Goal: Information Seeking & Learning: Compare options

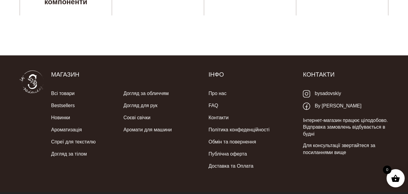
scroll to position [1943, 0]
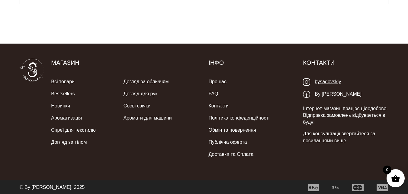
click at [325, 81] on link "bysadovskiy" at bounding box center [322, 82] width 38 height 12
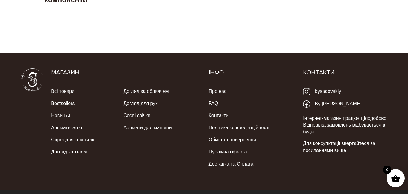
scroll to position [1933, 0]
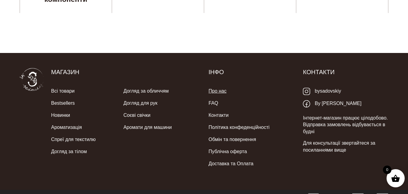
click at [219, 90] on link "Про нас" at bounding box center [218, 91] width 18 height 12
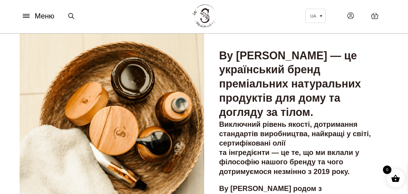
scroll to position [30, 0]
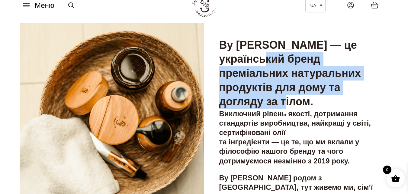
drag, startPoint x: 301, startPoint y: 57, endPoint x: 252, endPoint y: 116, distance: 76.8
click at [252, 109] on h3 "By Sadovskiy — це український бренд преміальних натуральних продуктів для дому …" at bounding box center [296, 73] width 154 height 71
copy h3 "бренд преміальних натуральних продуктів для дому та догляду за тілом"
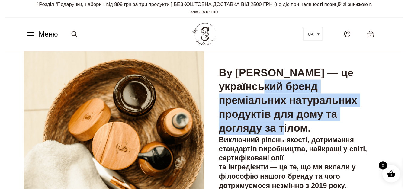
scroll to position [0, 0]
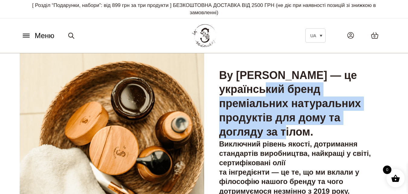
click at [26, 36] on icon at bounding box center [26, 36] width 6 height 0
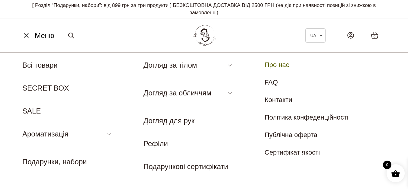
click at [209, 35] on img at bounding box center [204, 35] width 26 height 25
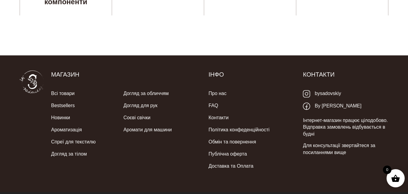
scroll to position [1938, 0]
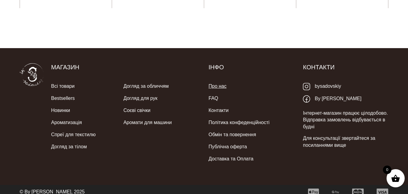
click at [216, 84] on link "Про нас" at bounding box center [218, 86] width 18 height 12
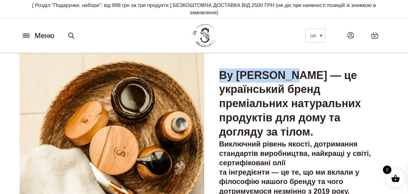
drag, startPoint x: 220, startPoint y: 76, endPoint x: 298, endPoint y: 76, distance: 78.8
click at [298, 76] on h3 "By Sadovskiy — це український бренд преміальних натуральних продуктів для дому …" at bounding box center [296, 103] width 154 height 71
copy h3 "By [PERSON_NAME]"
click at [26, 33] on icon at bounding box center [26, 35] width 10 height 6
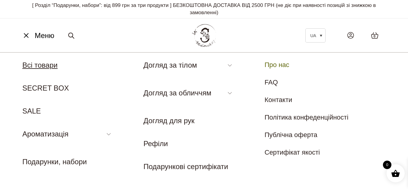
click at [46, 68] on link "Всі товари" at bounding box center [39, 65] width 35 height 8
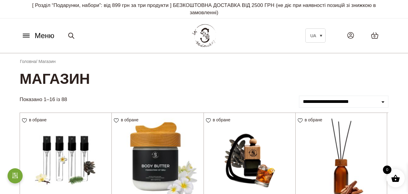
click at [47, 37] on span "Меню" at bounding box center [45, 35] width 20 height 11
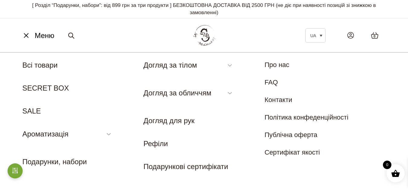
click at [201, 32] on img at bounding box center [204, 35] width 26 height 25
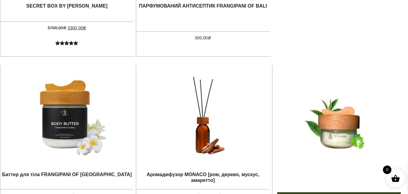
scroll to position [242, 0]
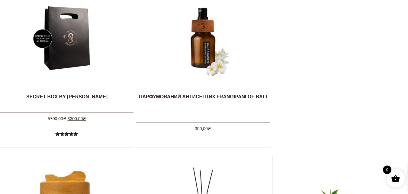
click at [326, 89] on ul "Розпродаж Товар зі знижкою SECRET BOX BY SADOVSKIY 5700,00 ₴ Оригінальна ціна: …" at bounding box center [204, 67] width 408 height 160
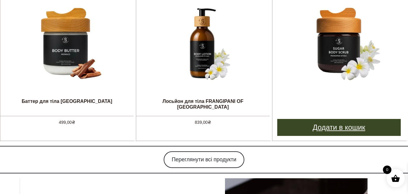
scroll to position [574, 0]
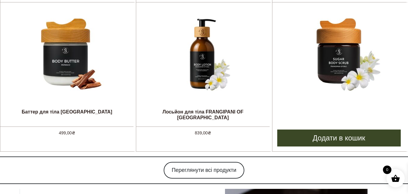
click at [333, 100] on div at bounding box center [339, 53] width 91 height 103
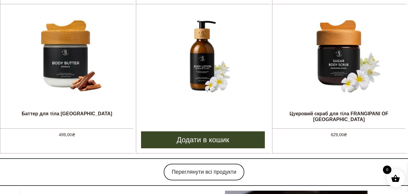
click at [185, 79] on img at bounding box center [203, 55] width 91 height 91
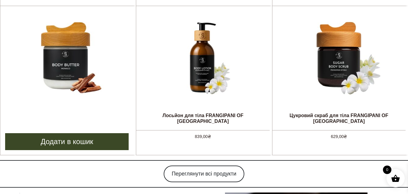
click at [86, 79] on img at bounding box center [67, 57] width 91 height 91
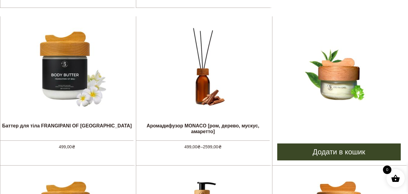
scroll to position [417, 0]
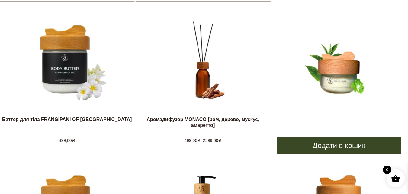
click at [338, 97] on img at bounding box center [339, 61] width 91 height 91
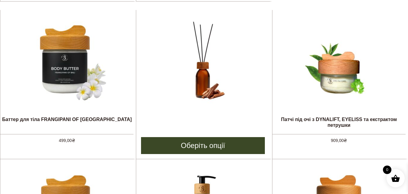
scroll to position [415, 0]
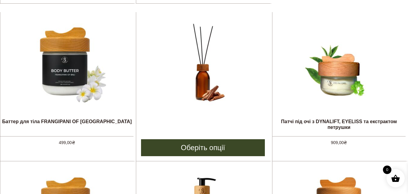
click at [218, 96] on img at bounding box center [203, 63] width 91 height 91
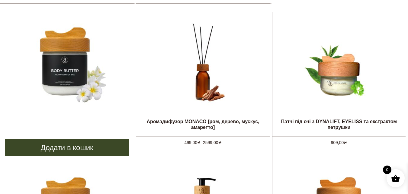
scroll to position [413, 0]
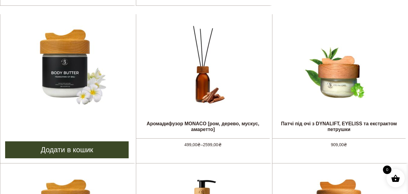
click at [83, 78] on img at bounding box center [67, 65] width 91 height 91
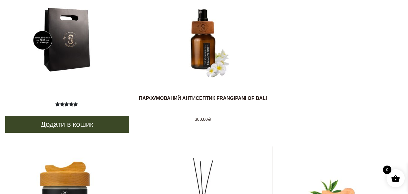
scroll to position [230, 0]
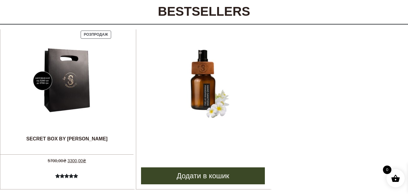
click at [209, 108] on img at bounding box center [203, 80] width 91 height 91
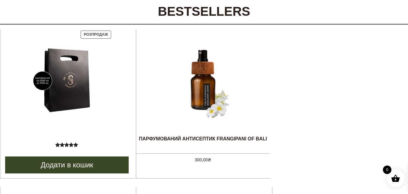
scroll to position [228, 0]
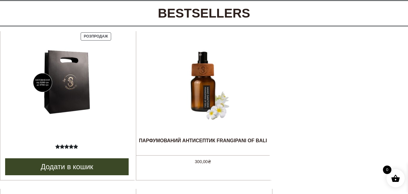
click at [76, 74] on img at bounding box center [67, 82] width 91 height 91
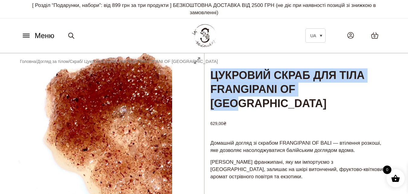
drag, startPoint x: 211, startPoint y: 72, endPoint x: 343, endPoint y: 87, distance: 132.3
click at [343, 87] on h1 "Цукровий скраб для тіла FRANGIPANI OF [GEOGRAPHIC_DATA]" at bounding box center [298, 82] width 189 height 58
drag, startPoint x: 345, startPoint y: 93, endPoint x: 213, endPoint y: 70, distance: 134.3
click at [213, 70] on h1 "Цукровий скраб для тіла FRANGIPANI OF [GEOGRAPHIC_DATA]" at bounding box center [298, 82] width 189 height 58
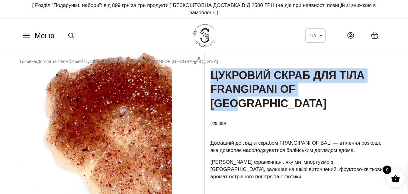
copy h1 "Цукровий скраб для тіла FRANGIPANI OF [GEOGRAPHIC_DATA]"
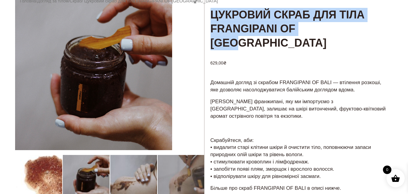
scroll to position [30, 0]
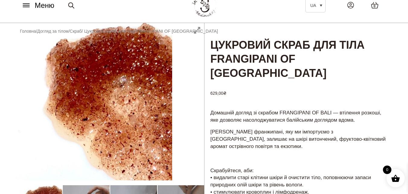
drag, startPoint x: 102, startPoint y: 105, endPoint x: 31, endPoint y: 104, distance: 71.9
click at [31, 104] on div at bounding box center [109, 185] width 189 height 325
click at [21, 110] on div at bounding box center [109, 185] width 189 height 325
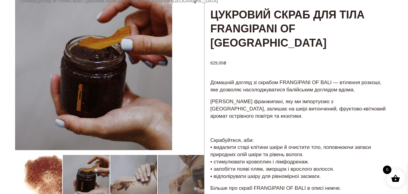
drag, startPoint x: 58, startPoint y: 169, endPoint x: 96, endPoint y: 170, distance: 38.1
click at [96, 170] on div at bounding box center [109, 155] width 189 height 325
click at [171, 174] on div at bounding box center [109, 155] width 189 height 325
click at [111, 182] on div at bounding box center [109, 155] width 189 height 325
click at [95, 178] on div at bounding box center [109, 155] width 189 height 325
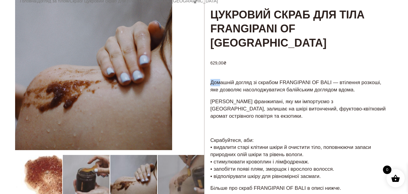
scroll to position [91, 0]
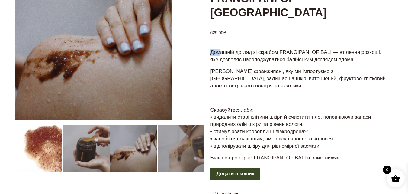
drag, startPoint x: 211, startPoint y: 66, endPoint x: 332, endPoint y: 133, distance: 138.0
click at [332, 133] on div "Домашній догляд зі скрабом FRANGIPANI OF BALI — втілення розкоші, яке дозволяє …" at bounding box center [298, 107] width 189 height 119
copy div "Домашній догляд зі скрабом FRANGIPANI OF BALI — втілення розкоші, яке дозволяє …"
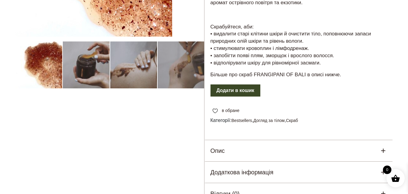
scroll to position [211, 0]
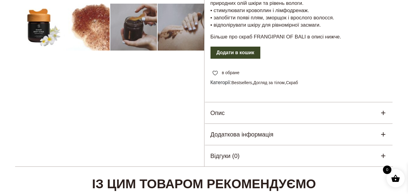
click at [380, 102] on div "Опис" at bounding box center [298, 112] width 189 height 21
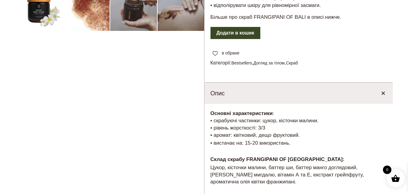
scroll to position [242, 0]
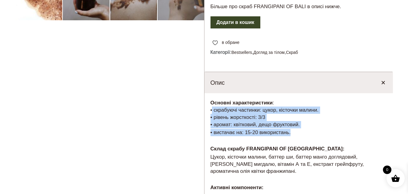
drag, startPoint x: 209, startPoint y: 97, endPoint x: 299, endPoint y: 118, distance: 92.3
copy div "• скрабуючі частинки: цукор, кісточки малини. • рівень жорсткості: 3/3 • аромат…"
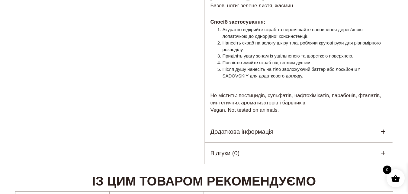
scroll to position [544, 0]
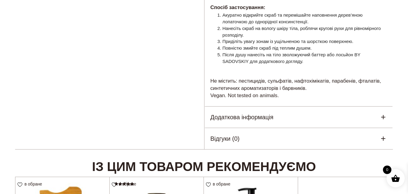
drag, startPoint x: 208, startPoint y: 59, endPoint x: 288, endPoint y: 74, distance: 80.9
copy p "Не містить: пестицидів, сульфатів, нафтохімікатів, парабенів, фталатів, синтети…"
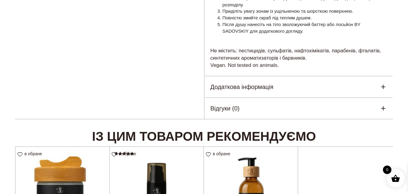
click at [269, 82] on h5 "Додаткова інформація" at bounding box center [242, 86] width 63 height 9
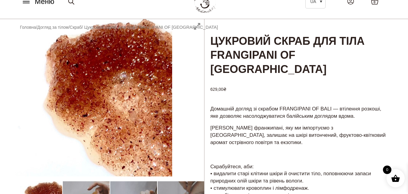
scroll to position [15, 0]
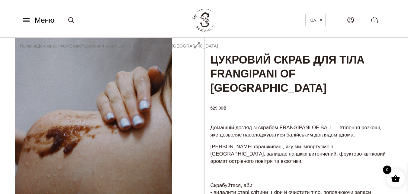
click at [232, 82] on h1 "Цукровий скраб для тіла FRANGIPANI OF BALI" at bounding box center [298, 67] width 189 height 58
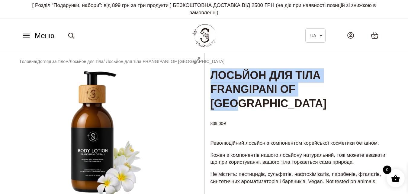
drag, startPoint x: 211, startPoint y: 70, endPoint x: 339, endPoint y: 86, distance: 129.0
click at [339, 86] on h1 "Лосьйон для тіла FRANGIPANI OF [GEOGRAPHIC_DATA]" at bounding box center [298, 82] width 189 height 58
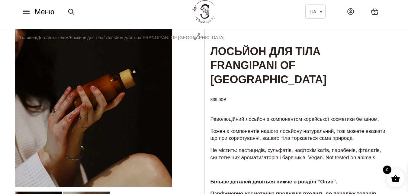
scroll to position [60, 0]
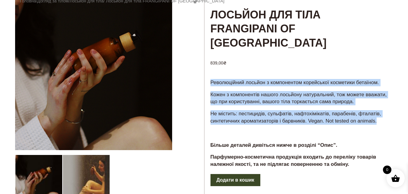
drag, startPoint x: 208, startPoint y: 66, endPoint x: 381, endPoint y: 110, distance: 178.2
click at [381, 110] on div "Революційний лосьйон з компонентом корейської косметики бетаїном. Кожен з компо…" at bounding box center [298, 125] width 189 height 95
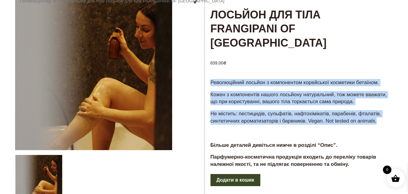
copy div "Революційний лосьйон з компонентом корейської косметики бетаїном. Кожен з компо…"
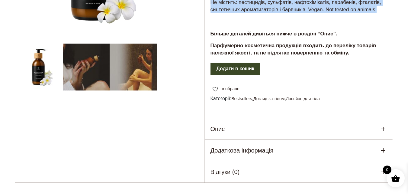
scroll to position [211, 0]
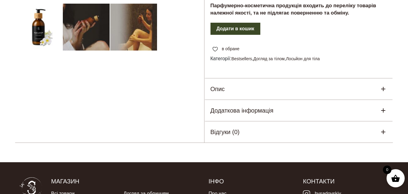
click at [290, 78] on div "Опис" at bounding box center [298, 88] width 189 height 21
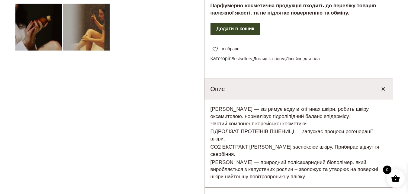
drag, startPoint x: 212, startPoint y: 89, endPoint x: 325, endPoint y: 160, distance: 133.2
click at [325, 160] on div "БЕТАЇН — затримує воду в клітинах шкіри. робить шкіру оксамитовою. нормалізує г…" at bounding box center [298, 143] width 189 height 88
copy div "БЕТАЇН — затримує воду в клітинах шкіри. робить шкіру оксамитовою. нормалізує г…"
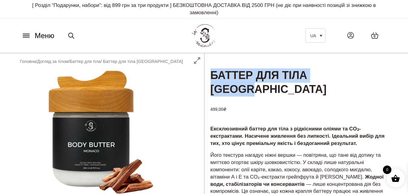
drag, startPoint x: 209, startPoint y: 74, endPoint x: 390, endPoint y: 83, distance: 181.5
click at [390, 83] on h1 "Баттер для тіла MONACO" at bounding box center [298, 75] width 189 height 44
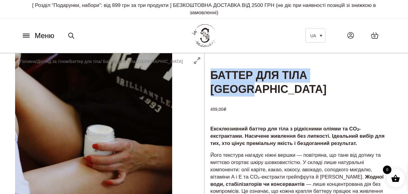
copy h1 "Баттер для тіла MONACO"
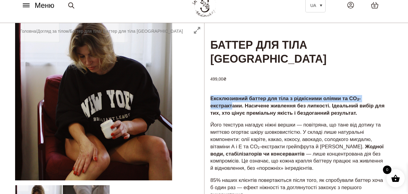
scroll to position [91, 0]
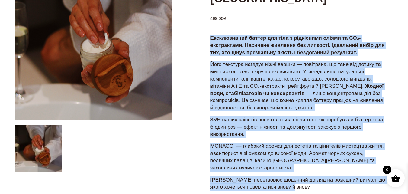
drag, startPoint x: 210, startPoint y: 82, endPoint x: 304, endPoint y: 174, distance: 131.6
click at [304, 174] on div "Ексклюзивний баттер для тіла з рідкісними оліями та CO₂-екстрактами. Насичене ж…" at bounding box center [298, 130] width 189 height 193
copy div "Ексклюзивний баттер для тіла з рідкісними оліями та CO₂-екстрактами. Насичене ж…"
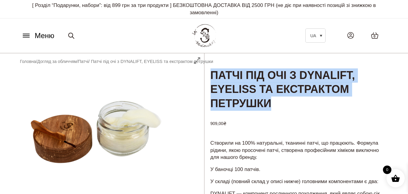
drag, startPoint x: 212, startPoint y: 76, endPoint x: 300, endPoint y: 104, distance: 91.4
click at [300, 104] on h1 "Патчі під очі з DYNALIFT, EYELISS та екстрактом петрушки" at bounding box center [298, 82] width 189 height 58
copy h1 "Патчі під очі з DYNALIFT, EYELISS та екстрактом петрушки"
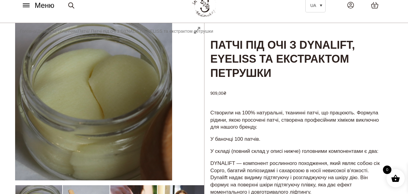
click at [247, 124] on p "Створили на 100% натуральні, тканинні патчі, що працюють. Формула рідини, якою …" at bounding box center [299, 119] width 177 height 21
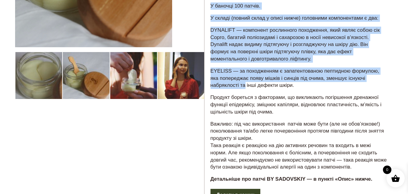
scroll to position [181, 0]
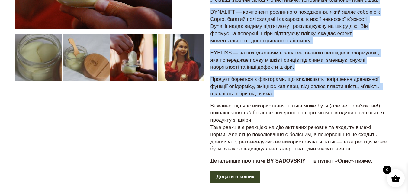
drag, startPoint x: 209, startPoint y: 52, endPoint x: 280, endPoint y: 92, distance: 81.3
click at [280, 92] on div "Створили на 100% натуральні, тканинні патчі, що працюють. Формула рідини, якою …" at bounding box center [298, 63] width 189 height 212
copy div "Створили на 100% натуральні, тканинні патчі, що працюють. Формула рідини, якою …"
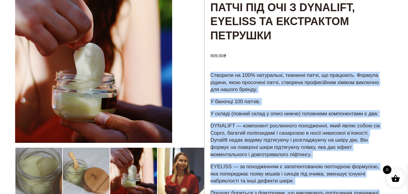
scroll to position [30, 0]
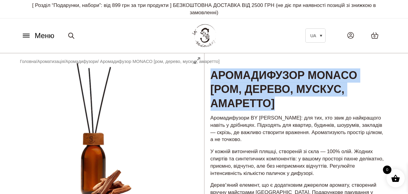
drag, startPoint x: 212, startPoint y: 73, endPoint x: 321, endPoint y: 105, distance: 113.1
click at [321, 105] on h1 "Аромадифузор MONACO [ром, дерево, мускус, амаретто]" at bounding box center [298, 82] width 189 height 58
copy h1 "Аромадифузор MONACO [ром, дерево, мускус, амаретто]"
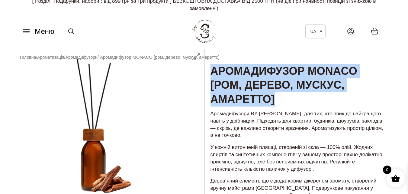
scroll to position [60, 0]
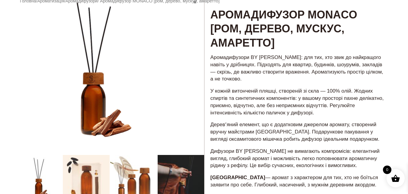
click at [224, 88] on p "У кожній витонченій пляшці, створеній зі скла — 100% олій. Жодних спиртів та си…" at bounding box center [299, 101] width 177 height 29
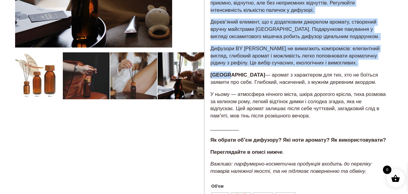
scroll to position [181, 0]
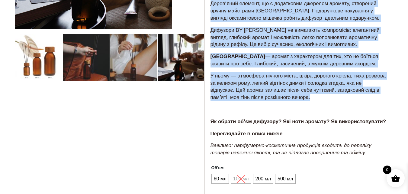
drag, startPoint x: 210, startPoint y: 54, endPoint x: 318, endPoint y: 99, distance: 117.5
click at [318, 99] on div "Аромадифузори BY SADOVSKIY: для тих, хто звик до найкращого навіть у дрібницях.…" at bounding box center [298, 46] width 189 height 229
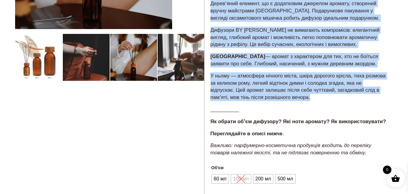
copy div "Аромадифузори BY SADOVSKIY: для тих, хто звик до найкращого навіть у дрібницях.…"
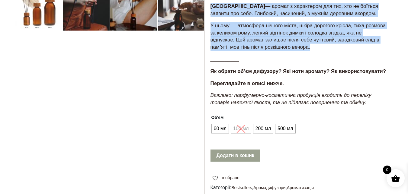
scroll to position [242, 0]
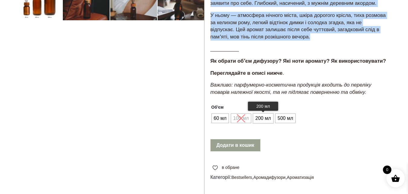
click at [258, 121] on span "200 мл" at bounding box center [263, 118] width 18 height 10
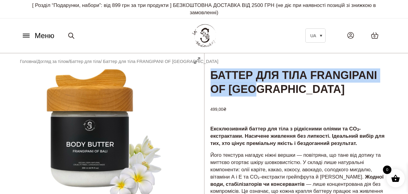
drag, startPoint x: 247, startPoint y: 77, endPoint x: 343, endPoint y: 92, distance: 96.2
click at [343, 92] on h1 "Баттер для тіла FRANGIPANI OF [GEOGRAPHIC_DATA]" at bounding box center [298, 75] width 189 height 44
copy h1 "Баттер для тіла FRANGIPANI OF [GEOGRAPHIC_DATA]"
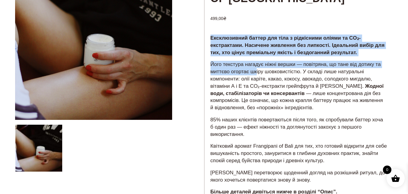
scroll to position [121, 0]
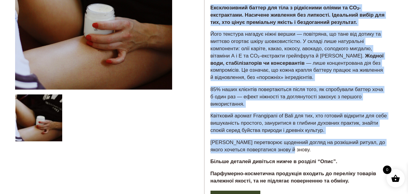
drag, startPoint x: 209, startPoint y: 35, endPoint x: 318, endPoint y: 149, distance: 157.4
click at [318, 149] on div "Ексклюзивний баттер для тіла з рідкісними оліями та CO₂-екстрактами. Насичене ж…" at bounding box center [298, 97] width 189 height 186
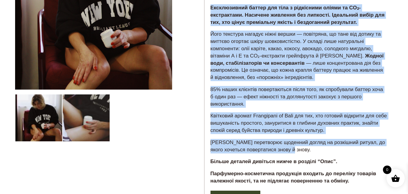
copy div "Loremipsumdo sitame con adip e seddoeiusm tempor in UT₂-laboreetdol. Magnaali e…"
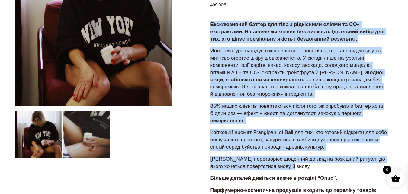
scroll to position [91, 0]
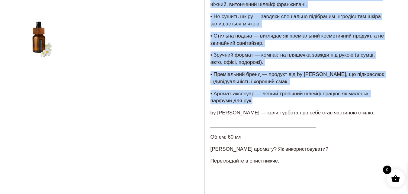
scroll to position [211, 0]
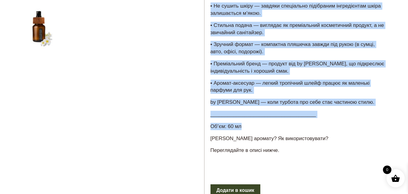
drag, startPoint x: 209, startPoint y: 52, endPoint x: 269, endPoint y: 140, distance: 107.0
click at [269, 140] on div "Витончений дотик чистоти та аромату! Цей антисептик не лише надійно дезинфікує …" at bounding box center [298, 48] width 189 height 270
click at [269, 130] on p "Обʼєм: 60 мл" at bounding box center [299, 126] width 177 height 7
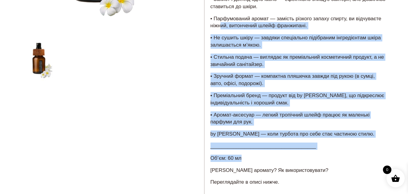
scroll to position [121, 0]
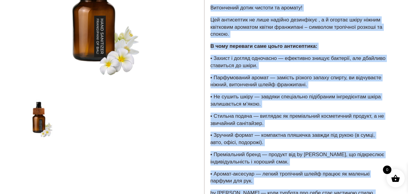
drag, startPoint x: 245, startPoint y: 142, endPoint x: 207, endPoint y: 24, distance: 124.1
click at [207, 24] on div "Витончений дотик чистоти та аромату! Цей антисептик не лише надійно дезинфікує …" at bounding box center [298, 139] width 189 height 270
copy div "Loremipsum dolor sitamet co adipisc! Eli seddoeiusm te inci utlabor etdolorema …"
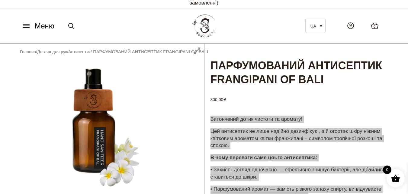
scroll to position [0, 0]
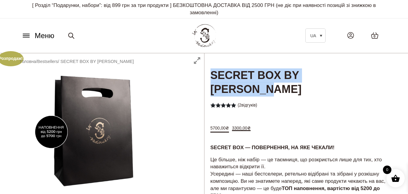
drag, startPoint x: 212, startPoint y: 73, endPoint x: 381, endPoint y: 73, distance: 169.5
click at [381, 73] on h1 "SECRET BOX BY [PERSON_NAME]" at bounding box center [298, 75] width 189 height 44
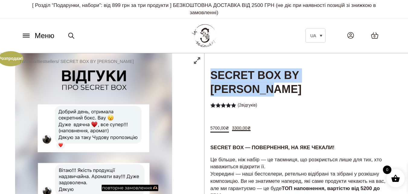
copy h1 "SECRET BOX BY [PERSON_NAME]"
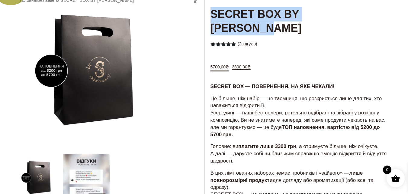
scroll to position [60, 0]
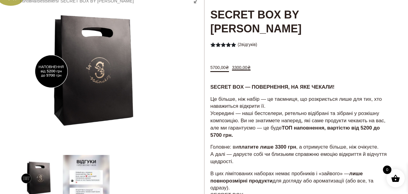
click at [221, 65] on bdi "5700,00 ₴" at bounding box center [220, 67] width 19 height 5
click at [236, 65] on bdi "3300,00 ₴" at bounding box center [241, 67] width 19 height 5
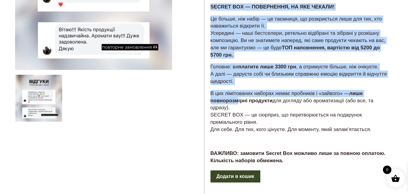
scroll to position [151, 0]
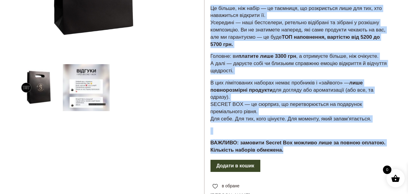
drag, startPoint x: 211, startPoint y: 70, endPoint x: 331, endPoint y: 135, distance: 136.6
click at [331, 135] on div "SECRET BOX — ПОВЕРНЕННЯ, НА ЯКЕ ЧЕКАЛИ! Це більше, ніж набір — це таємниця, що …" at bounding box center [298, 75] width 189 height 167
copy div "LOREMI DOL — SITAMETCON, AD ELI SEDDOE! Te incidi, utl etdol — ma aliquaen, ad …"
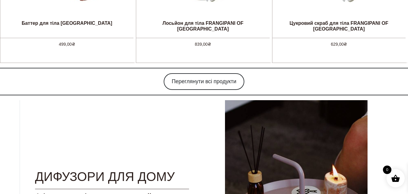
scroll to position [681, 0]
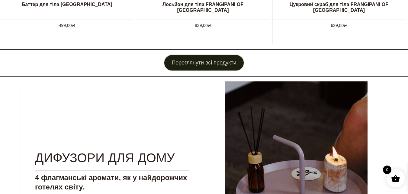
click at [185, 62] on link "Переглянути всі продукти" at bounding box center [204, 62] width 80 height 17
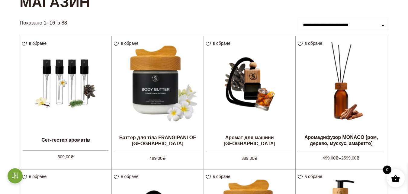
scroll to position [91, 0]
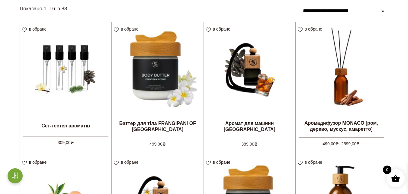
drag, startPoint x: 69, startPoint y: 96, endPoint x: 9, endPoint y: 61, distance: 70.1
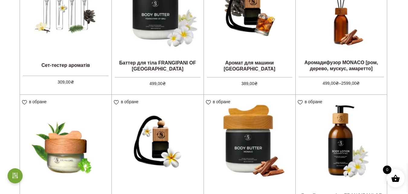
scroll to position [181, 0]
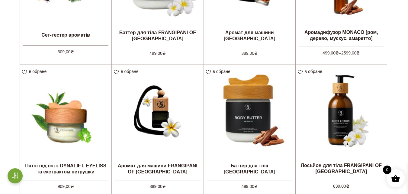
click at [401, 102] on main "**********" at bounding box center [204, 179] width 408 height 604
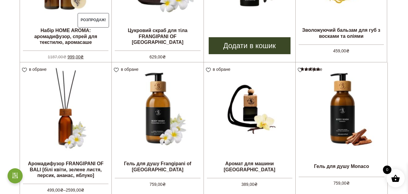
scroll to position [514, 0]
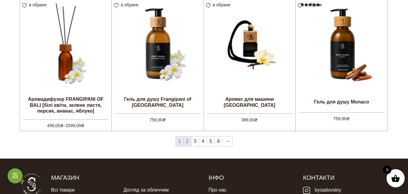
click at [189, 141] on link "2" at bounding box center [188, 141] width 8 height 10
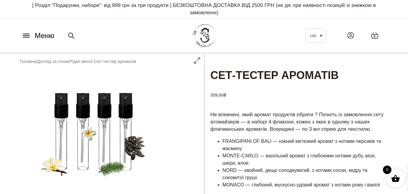
scroll to position [30, 0]
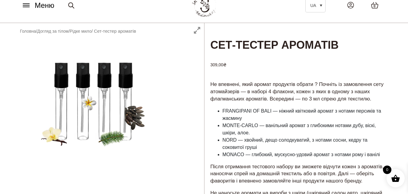
drag, startPoint x: 95, startPoint y: 114, endPoint x: 75, endPoint y: 97, distance: 26.3
drag, startPoint x: 75, startPoint y: 97, endPoint x: 62, endPoint y: 108, distance: 17.6
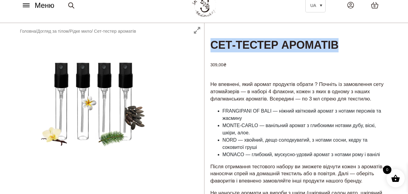
drag, startPoint x: 213, startPoint y: 43, endPoint x: 368, endPoint y: 53, distance: 155.3
click at [368, 53] on div "Сет-тестер ароматів 309,00 ₴ Не впевнені, який аромат продуктів обрати ? Почніт…" at bounding box center [298, 193] width 189 height 340
copy h1 "Сет-тестер ароматів"
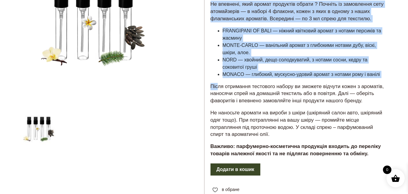
scroll to position [121, 0]
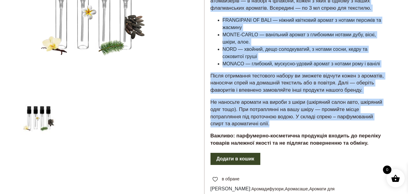
drag, startPoint x: 210, startPoint y: 81, endPoint x: 286, endPoint y: 127, distance: 88.6
click at [286, 127] on div "Не впевнені, який аромат продуктів обрати ? Почніть із замовлення сету атомайзе…" at bounding box center [298, 70] width 189 height 163
copy div "Не впевнені, який аромат продуктів обрати ? Почніть із замовлення сету атомайзе…"
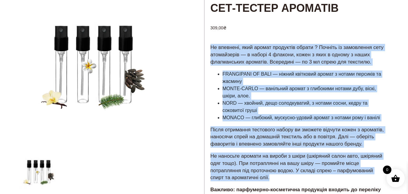
scroll to position [60, 0]
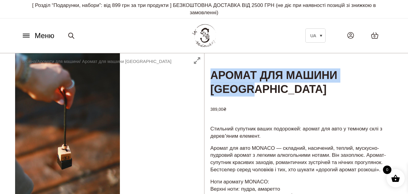
drag, startPoint x: 209, startPoint y: 72, endPoint x: 279, endPoint y: 90, distance: 71.9
click at [279, 90] on h1 "Аромат для машини [GEOGRAPHIC_DATA]" at bounding box center [298, 75] width 189 height 44
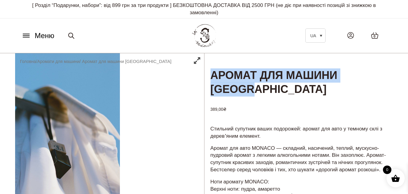
copy h1 "Аромат для машини [GEOGRAPHIC_DATA]"
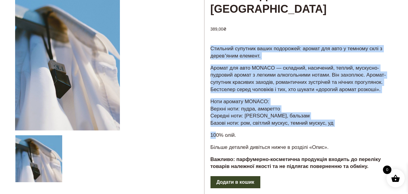
scroll to position [91, 0]
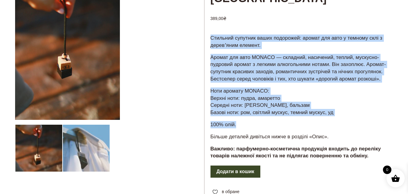
drag, startPoint x: 211, startPoint y: 127, endPoint x: 291, endPoint y: 125, distance: 80.1
click at [291, 125] on div "Стильний супутник ваших подорожей: аромат для авто у темному склі з деревʼяним …" at bounding box center [298, 99] width 189 height 131
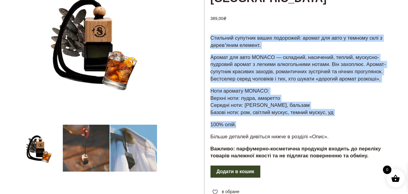
copy div "Стильний супутник ваших подорожей: аромат для авто у темному склі з деревʼяним …"
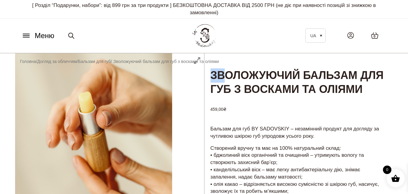
drag, startPoint x: 210, startPoint y: 74, endPoint x: 243, endPoint y: 91, distance: 37.7
click at [238, 87] on h1 "Зволожуючий бальзам для губ з восками та оліями" at bounding box center [298, 75] width 189 height 44
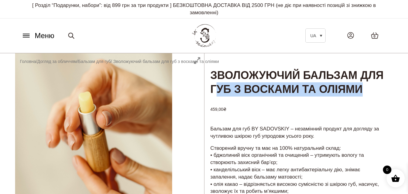
drag, startPoint x: 266, startPoint y: 100, endPoint x: 275, endPoint y: 104, distance: 9.9
click at [269, 97] on h1 "Зволожуючий бальзам для губ з восками та оліями" at bounding box center [298, 75] width 189 height 44
click at [275, 97] on h1 "Зволожуючий бальзам для губ з восками та оліями" at bounding box center [298, 75] width 189 height 44
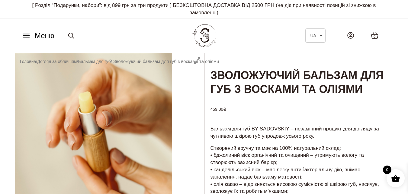
click at [276, 97] on h1 "Зволожуючий бальзам для губ з восками та оліями" at bounding box center [298, 75] width 189 height 44
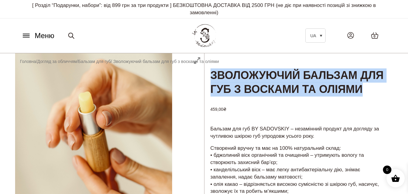
drag, startPoint x: 212, startPoint y: 73, endPoint x: 264, endPoint y: 101, distance: 58.8
click at [264, 97] on h1 "Зволожуючий бальзам для губ з восками та оліями" at bounding box center [298, 75] width 189 height 44
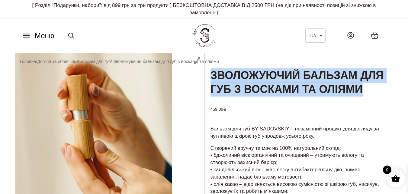
copy h1 "Зволожуючий бальзам для губ з восками та оліями"
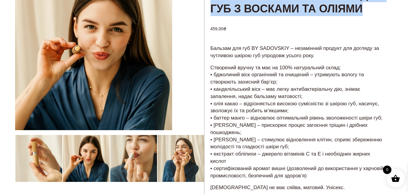
scroll to position [91, 0]
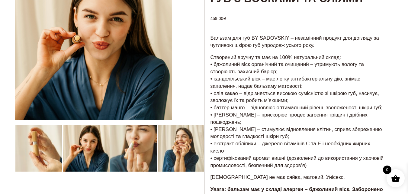
click at [216, 49] on p "Бальзам для губ BY SADOVSKIY – незамінний продукт для догляду за чутливою шкіро…" at bounding box center [299, 41] width 177 height 14
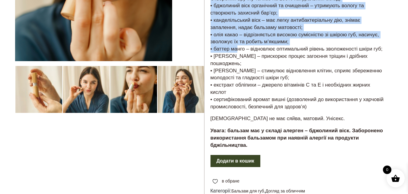
scroll to position [151, 0]
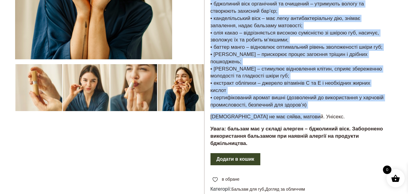
drag, startPoint x: 209, startPoint y: 51, endPoint x: 311, endPoint y: 130, distance: 129.2
click at [311, 130] on div "Бальзам для губ BY SADOVSKIY – незамінний продукт для догляду за чутливою шкіро…" at bounding box center [298, 62] width 189 height 179
copy div "Бальзам для губ BY SADOVSKIY – незамінний продукт для догляду за чутливою шкіро…"
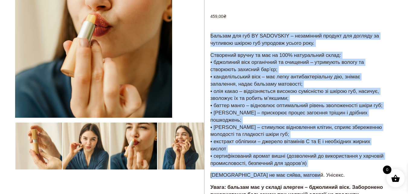
scroll to position [60, 0]
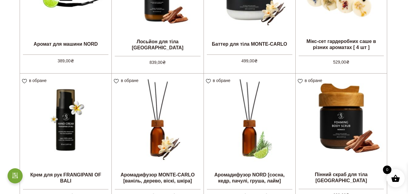
scroll to position [181, 0]
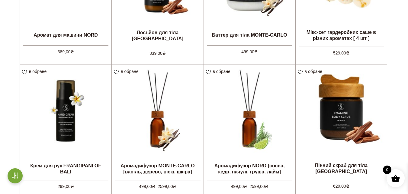
click at [398, 109] on main "**********" at bounding box center [204, 179] width 408 height 604
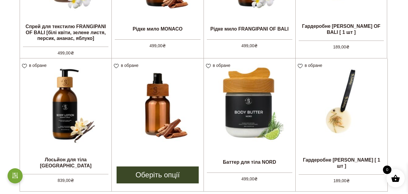
scroll to position [514, 0]
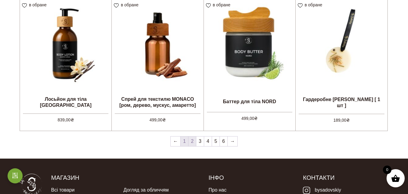
click at [185, 141] on link "1" at bounding box center [185, 141] width 8 height 10
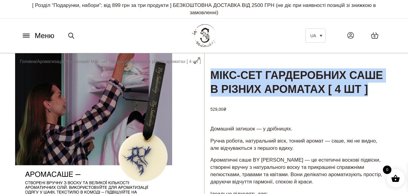
drag, startPoint x: 210, startPoint y: 72, endPoint x: 270, endPoint y: 101, distance: 67.4
click at [270, 97] on h1 "Мікс-сет гардеробних саше в різних ароматах [ 4 шт ]" at bounding box center [298, 75] width 189 height 44
copy h1 "Мікс-сет гардеробних саше в різних ароматах [ 4 шт ]"
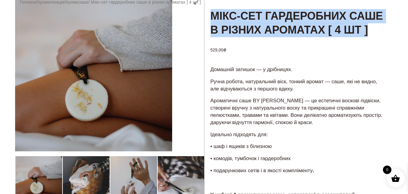
scroll to position [60, 0]
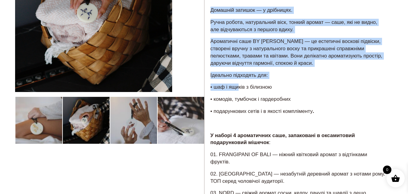
drag, startPoint x: 207, startPoint y: 81, endPoint x: 237, endPoint y: 95, distance: 33.0
click at [237, 95] on div "Домашній затишок — у дрібницях. Ручна робота, натуральний віск, тонкий аромат —…" at bounding box center [298, 148] width 189 height 285
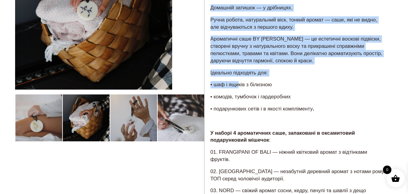
click at [237, 95] on div "Домашній затишок — у дрібницях. Ручна робота, натуральний віск, тонкий аромат —…" at bounding box center [298, 146] width 189 height 285
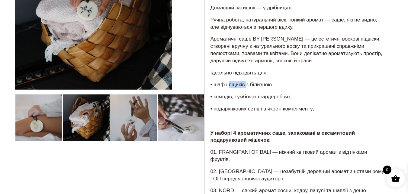
click at [237, 95] on div "Домашній затишок — у дрібницях. Ручна робота, натуральний віск, тонкий аромат —…" at bounding box center [298, 146] width 189 height 285
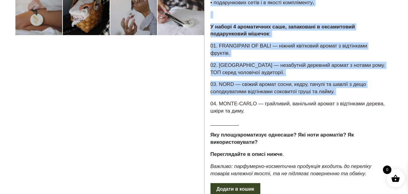
scroll to position [242, 0]
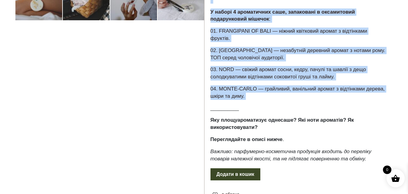
drag, startPoint x: 237, startPoint y: 95, endPoint x: 251, endPoint y: 101, distance: 14.6
click at [251, 101] on div "Домашній затишок — у дрібницях. Ручна робота, натуральний віск, тонкий аромат —…" at bounding box center [298, 25] width 189 height 285
copy div "• шаф і ящиків з білизною • комодів, тумбочок і гардеробних • подарункових сеті…"
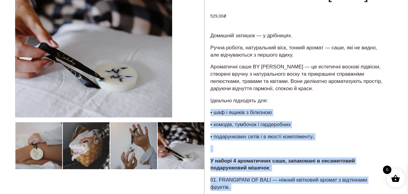
scroll to position [91, 0]
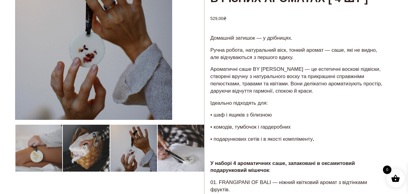
click at [221, 61] on p "Ручна робота, натуральний віск, тонкий аромат — саше, які не видно, але відчува…" at bounding box center [299, 54] width 177 height 14
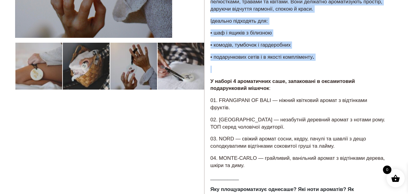
scroll to position [181, 0]
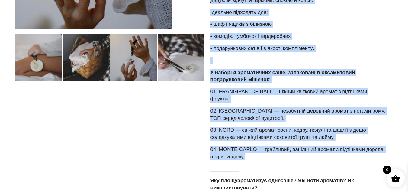
drag, startPoint x: 209, startPoint y: 52, endPoint x: 262, endPoint y: 172, distance: 131.2
click at [262, 172] on div "Домашній затишок — у дрібницях. Ручна робота, натуральний віск, тонкий аромат —…" at bounding box center [298, 85] width 189 height 285
click at [262, 160] on p "04. MONTE-CARLO — грайливий, ванільний аромат з відтінками дерева, шкіри та дим…" at bounding box center [299, 153] width 177 height 14
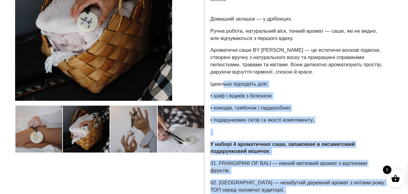
scroll to position [91, 0]
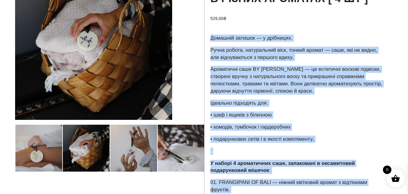
drag, startPoint x: 245, startPoint y: 171, endPoint x: 210, endPoint y: 53, distance: 123.3
click at [210, 53] on div "Домашній затишок — у дрібницях. Ручна робота, натуральний віск, тонкий аромат —…" at bounding box center [298, 176] width 189 height 285
copy div "Домашній затишок — у дрібницях. Ручна робота, натуральний віск, тонкий аромат —…"
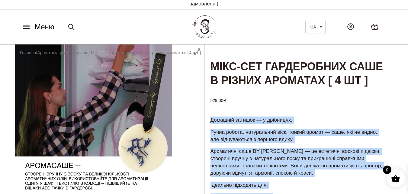
scroll to position [0, 0]
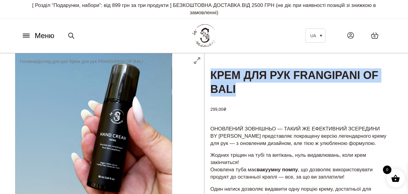
drag, startPoint x: 210, startPoint y: 74, endPoint x: 271, endPoint y: 90, distance: 63.0
click at [271, 90] on h1 "Крем для рук FRANGIPANI OF BALI" at bounding box center [298, 75] width 189 height 44
copy h1 "Крем для рук FRANGIPANI OF BALI"
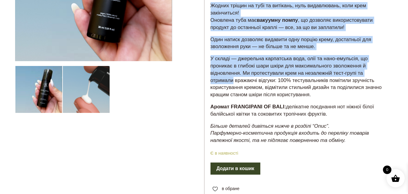
scroll to position [151, 0]
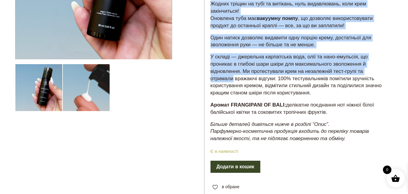
drag, startPoint x: 211, startPoint y: 67, endPoint x: 339, endPoint y: 110, distance: 134.9
click at [339, 110] on div "ОНОВЛЕНИЙ ЗОВНІШНЬО — ТАКИЙ ЖЕ ЕФЕКТИВНИЙ ЗСЕРЕДИНИ BY SADOVSKIY представляє по…" at bounding box center [298, 60] width 189 height 174
copy div "ОНОВЛЕНИЙ ЗОВНІШНЬО — ТАКИЙ ЖЕ ЕФЕКТИВНИЙ ЗСЕРЕДИНИ BY SADOVSKIY представляє по…"
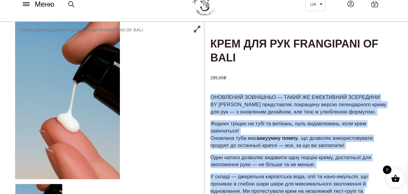
scroll to position [30, 0]
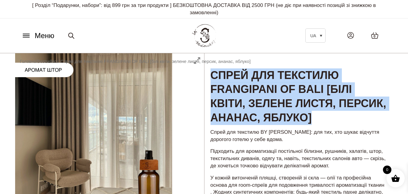
drag, startPoint x: 211, startPoint y: 74, endPoint x: 386, endPoint y: 118, distance: 180.4
click at [386, 118] on h1 "Спрей для текстилю FRANGIPANI OF BALI [білі квіти, зелене листя, персик, ананас…" at bounding box center [298, 89] width 189 height 72
copy h1 "Спрей для текстилю FRANGIPANI OF BALI [білі квіти, зелене листя, персик, ананас…"
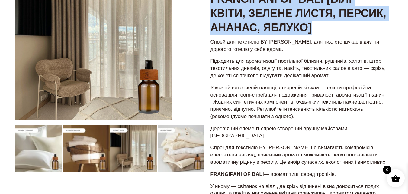
scroll to position [91, 0]
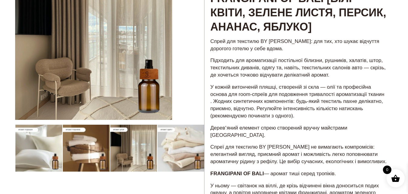
click at [212, 62] on p "Підходить для ароматизації постільної білизни, рушників, халатів, штор, текстил…" at bounding box center [299, 67] width 177 height 21
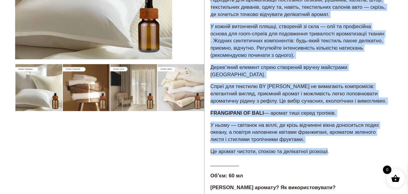
scroll to position [181, 0]
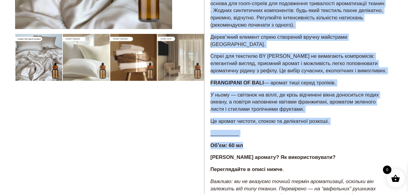
drag, startPoint x: 210, startPoint y: 40, endPoint x: 327, endPoint y: 139, distance: 153.0
click at [327, 139] on div "Спрей для текстилю BY SADOVSKIY: для тих, хто шукає відчуття дорогого готелю у …" at bounding box center [298, 95] width 189 height 297
copy div "Спрей для текстилю BY SADOVSKIY: для тих, хто шукає відчуття дорогого готелю у …"
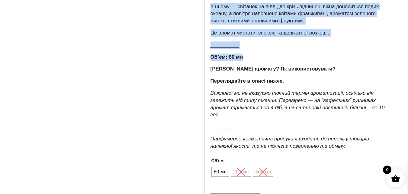
scroll to position [302, 0]
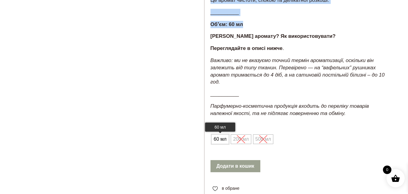
click at [217, 135] on span "60 мл" at bounding box center [220, 139] width 16 height 10
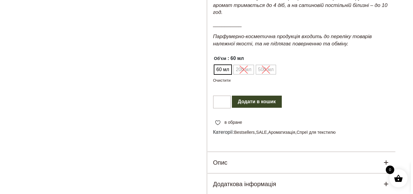
scroll to position [362, 0]
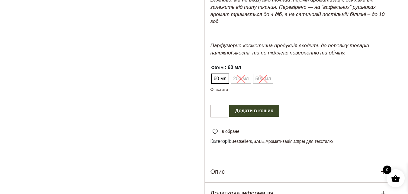
click at [260, 106] on button "Додати в кошик" at bounding box center [254, 111] width 50 height 12
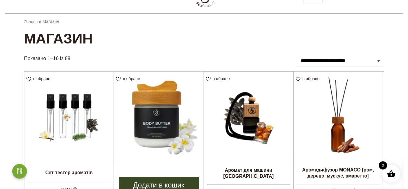
scroll to position [30, 0]
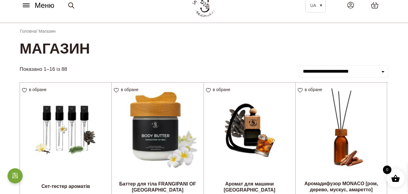
click at [22, 1] on button "Меню" at bounding box center [38, 5] width 37 height 11
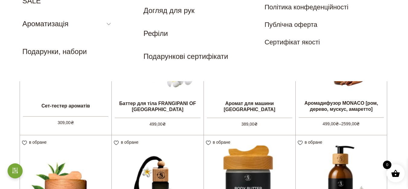
scroll to position [121, 0]
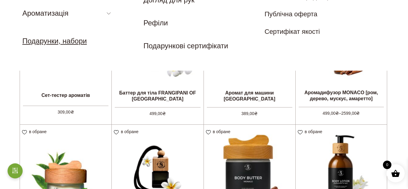
click at [65, 43] on link "Подарунки, набори" at bounding box center [54, 41] width 64 height 8
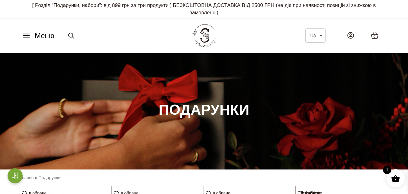
click at [32, 35] on button "Меню" at bounding box center [38, 35] width 37 height 11
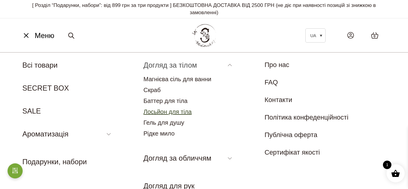
click at [177, 113] on link "Лосьйон для тіла" at bounding box center [167, 111] width 48 height 7
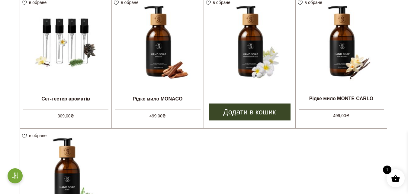
scroll to position [181, 0]
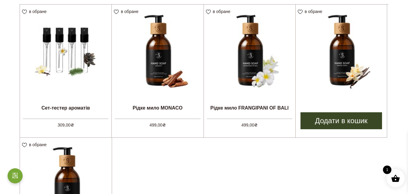
click at [344, 74] on img at bounding box center [341, 50] width 91 height 91
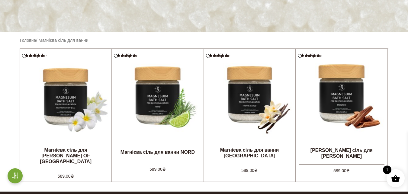
scroll to position [151, 0]
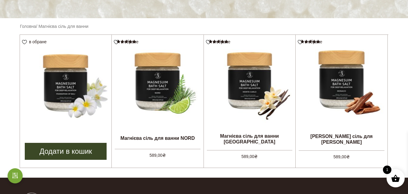
click at [65, 93] on img at bounding box center [66, 81] width 92 height 92
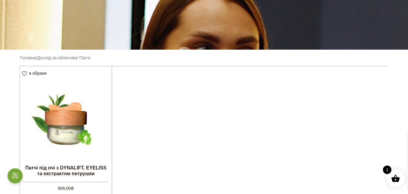
scroll to position [181, 0]
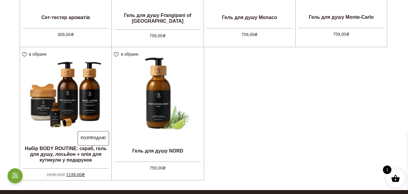
scroll to position [272, 0]
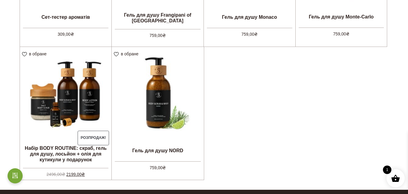
drag, startPoint x: 64, startPoint y: 99, endPoint x: 282, endPoint y: 128, distance: 220.0
click at [282, 128] on ul "в обране View wishlist Сет-тестер ароматів 309,00 ₴ Додати в кошик в обране Vie…" at bounding box center [204, 47] width 369 height 266
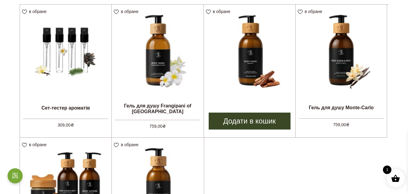
scroll to position [151, 0]
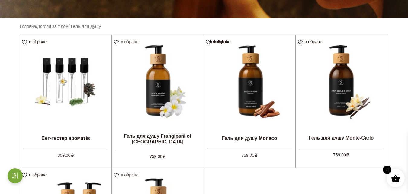
click at [257, 172] on ul "в обране View wishlist Сет-тестер ароматів 309,00 ₴ Додати в кошик в обране Vie…" at bounding box center [204, 167] width 369 height 266
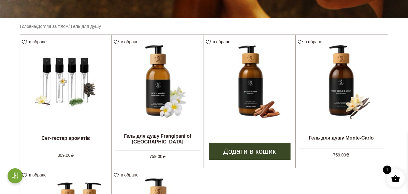
click at [251, 85] on img at bounding box center [250, 81] width 92 height 92
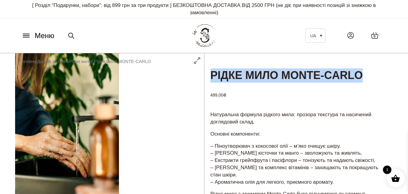
drag, startPoint x: 208, startPoint y: 72, endPoint x: 380, endPoint y: 78, distance: 171.4
click at [380, 78] on h1 "Рідке мило MONTE-CARLO" at bounding box center [298, 68] width 189 height 30
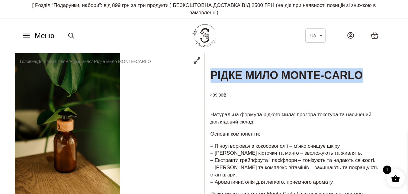
copy h1 "Рідке мило MONTE-CARLO"
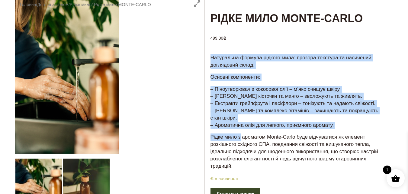
scroll to position [60, 0]
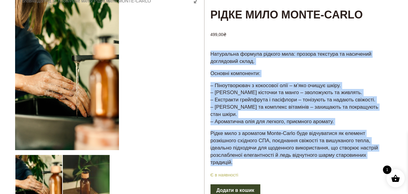
drag, startPoint x: 211, startPoint y: 113, endPoint x: 253, endPoint y: 163, distance: 65.6
click at [253, 163] on div "Натуральна формула рідкого мила: прозора текстура та насичений доглядовий склад…" at bounding box center [298, 110] width 189 height 121
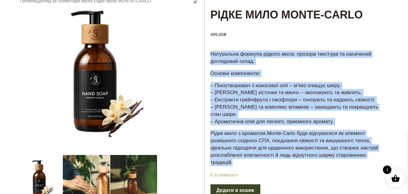
copy div "Натуральна формула рідкого мила: прозора текстура та насичений доглядовий склад…"
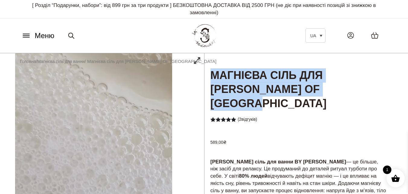
drag, startPoint x: 211, startPoint y: 73, endPoint x: 346, endPoint y: 90, distance: 136.1
click at [346, 90] on h1 "Магнієва сіль для [PERSON_NAME] OF [GEOGRAPHIC_DATA]" at bounding box center [298, 82] width 189 height 58
copy h1 "Магнієва сіль для [PERSON_NAME] OF [GEOGRAPHIC_DATA]"
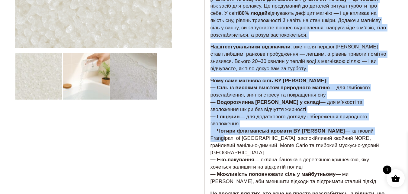
scroll to position [211, 0]
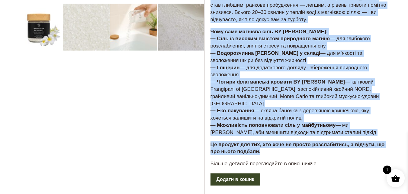
drag, startPoint x: 209, startPoint y: 85, endPoint x: 302, endPoint y: 129, distance: 103.0
click at [302, 129] on div "Магнієва сіль для ванни BY [PERSON_NAME] — це більше, ніж засіб для релаксу. Це…" at bounding box center [298, 59] width 189 height 227
copy div "Loremips dolo sit ametc AD ELITSEDDO — ei tempor, inc utlab etd magnaal. En adm…"
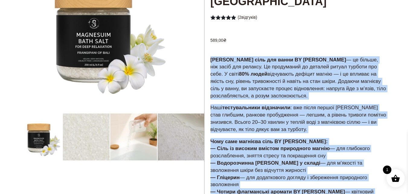
scroll to position [60, 0]
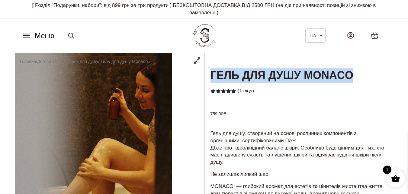
drag, startPoint x: 209, startPoint y: 78, endPoint x: 412, endPoint y: 77, distance: 203.0
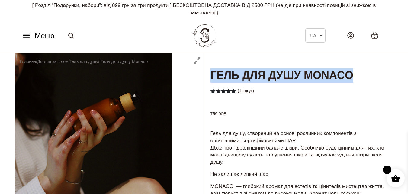
copy h1 "Гель для душу Monaco"
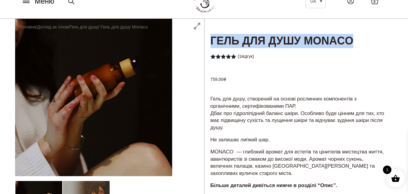
scroll to position [30, 0]
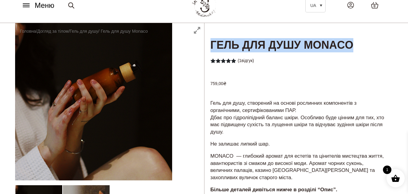
copy h1 "Гель для душу Monaco"
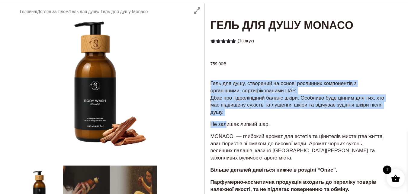
scroll to position [121, 0]
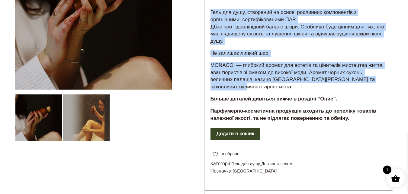
drag, startPoint x: 210, startPoint y: 102, endPoint x: 343, endPoint y: 85, distance: 134.5
click at [343, 85] on div "Гель для душу, створений на основі рослинних компонентів з органічними, сертифі…" at bounding box center [298, 67] width 189 height 119
copy div "Гель для душу, створений на основі рослинних компонентів з органічними, сертифі…"
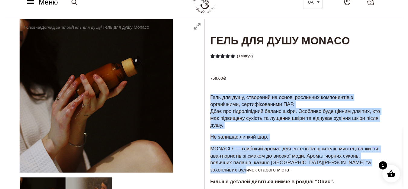
scroll to position [0, 0]
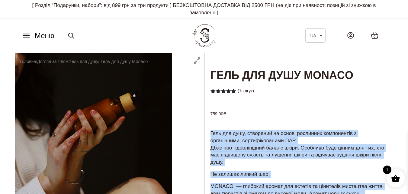
click at [30, 37] on icon at bounding box center [26, 35] width 10 height 6
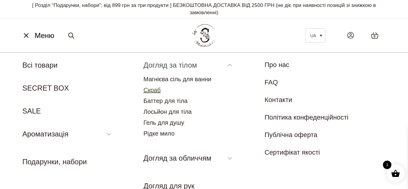
click at [160, 90] on link "Скраб" at bounding box center [151, 90] width 17 height 7
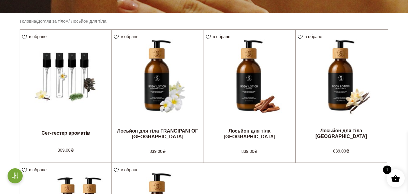
scroll to position [151, 0]
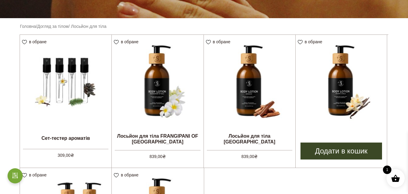
click at [352, 99] on img at bounding box center [341, 80] width 91 height 91
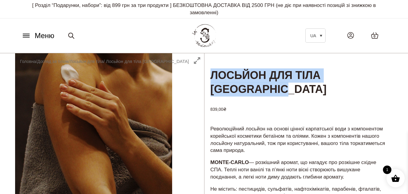
drag, startPoint x: 211, startPoint y: 76, endPoint x: 283, endPoint y: 90, distance: 73.3
click at [283, 90] on h1 "Лосьйон для тіла [GEOGRAPHIC_DATA]" at bounding box center [298, 75] width 189 height 44
copy h1 "Лосьйон для тіла [GEOGRAPHIC_DATA]"
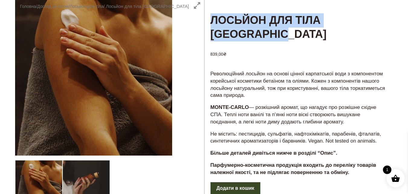
scroll to position [60, 0]
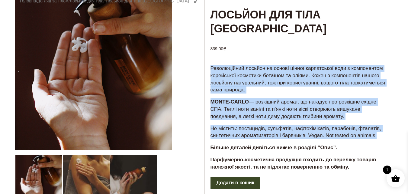
drag, startPoint x: 211, startPoint y: 66, endPoint x: 381, endPoint y: 138, distance: 185.2
click at [381, 138] on div "Революційний лосьйон на основі цінної карпатської води з компонентом корейської…" at bounding box center [298, 120] width 189 height 112
copy div "Революційний лосьйон на основі цінної карпатської води з компонентом корейської…"
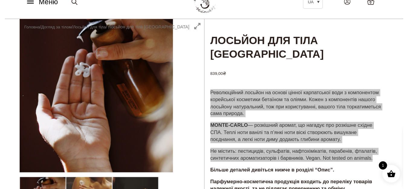
scroll to position [0, 0]
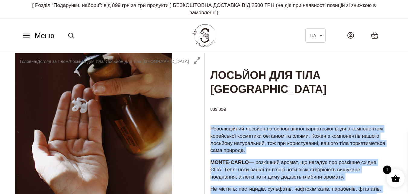
click at [28, 33] on icon at bounding box center [26, 35] width 10 height 6
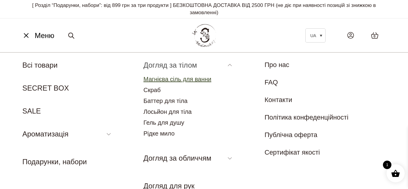
click at [180, 80] on link "Магнієва сіль для ванни" at bounding box center [177, 79] width 68 height 7
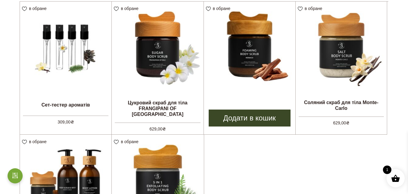
scroll to position [181, 0]
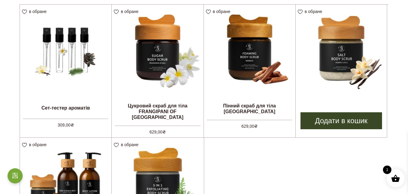
click at [332, 65] on img at bounding box center [341, 50] width 91 height 91
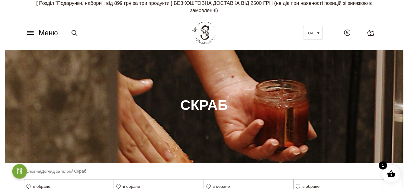
scroll to position [0, 0]
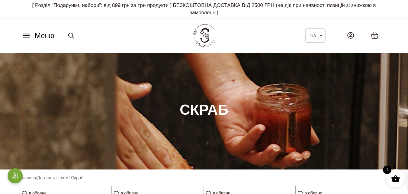
click at [26, 36] on icon at bounding box center [26, 36] width 6 height 0
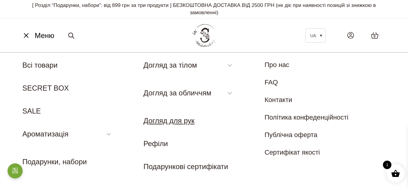
click at [180, 122] on link "Догляд для рук" at bounding box center [168, 121] width 51 height 8
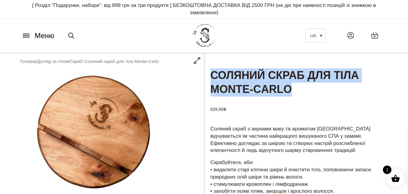
drag, startPoint x: 212, startPoint y: 74, endPoint x: 326, endPoint y: 90, distance: 115.0
click at [326, 90] on h1 "Соляний скраб для тіла Monte-Carlo" at bounding box center [298, 75] width 189 height 44
copy h1 "Соляний скраб для тіла Monte-Carlo"
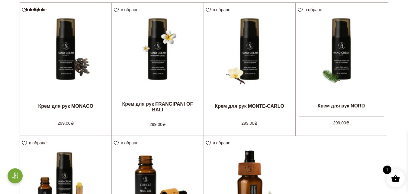
scroll to position [181, 0]
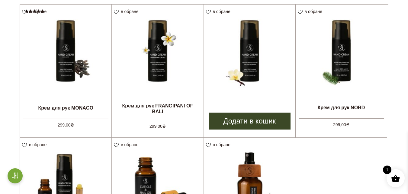
click at [262, 56] on img at bounding box center [250, 51] width 92 height 92
click at [242, 74] on img at bounding box center [250, 51] width 92 height 92
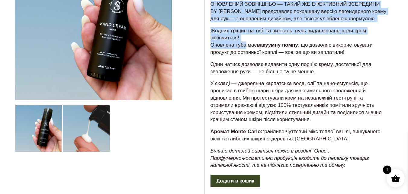
scroll to position [121, 0]
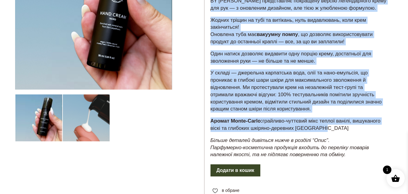
drag, startPoint x: 211, startPoint y: 38, endPoint x: 328, endPoint y: 143, distance: 157.2
click at [328, 143] on div "ОНОВЛЕНИЙ ЗОВНІШНЬО — ТАКИЙ ЖЕ ЕФЕКТИВНИЙ ЗСЕРЕДИНИ BY SADOVSKIY представляє по…" at bounding box center [298, 76] width 189 height 174
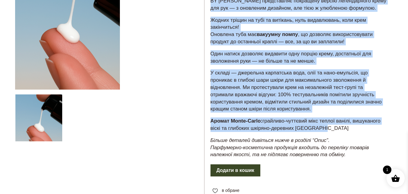
copy div "ОНОВЛЕНИЙ ЗОВНІШНЬО — ТАКИЙ ЖЕ ЕФЕКТИВНИЙ ЗСЕРЕДИНИ BY SADOVSKIY представляє по…"
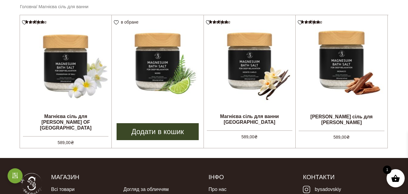
scroll to position [181, 0]
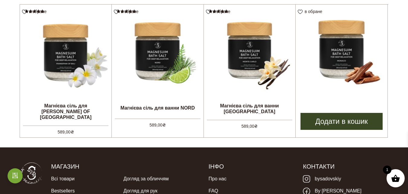
click at [334, 75] on img at bounding box center [342, 51] width 92 height 92
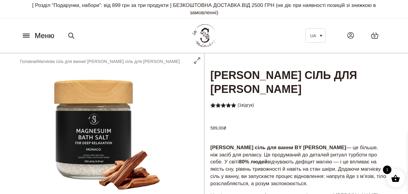
drag, startPoint x: 211, startPoint y: 72, endPoint x: 285, endPoint y: 101, distance: 79.8
click at [296, 101] on div "Рейтинг 5.00 з 5 на основі опитування 1 покупця ( 1 відгук)" at bounding box center [298, 104] width 189 height 11
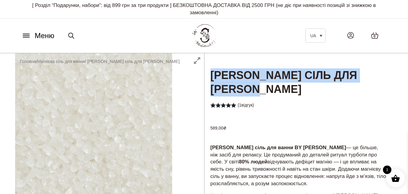
drag, startPoint x: 208, startPoint y: 71, endPoint x: 262, endPoint y: 88, distance: 57.3
click at [262, 88] on h1 "Магнієва сіль для ванни MONACO" at bounding box center [298, 75] width 189 height 44
copy h1 "Магнієва сіль для ванни MONACO"
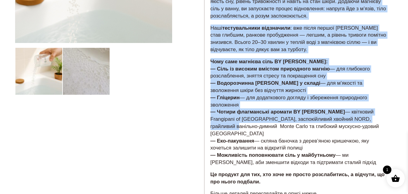
scroll to position [211, 0]
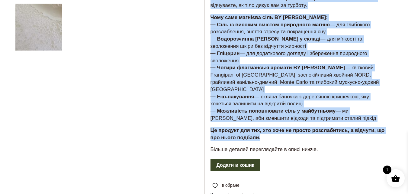
drag, startPoint x: 211, startPoint y: 117, endPoint x: 315, endPoint y: 129, distance: 104.9
click at [315, 129] on div "Магнієва сіль для ванни BY SADOVSKIY — це більше, ніж засіб для релаксу. Це про…" at bounding box center [298, 45] width 189 height 227
copy div "Магнієва сіль для ванни BY SADOVSKIY — це більше, ніж засіб для релаксу. Це про…"
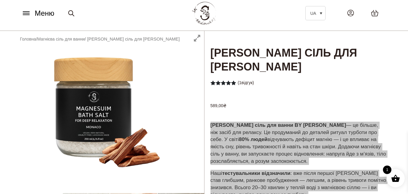
scroll to position [0, 0]
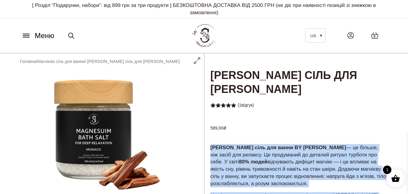
click at [41, 37] on span "Меню" at bounding box center [45, 35] width 20 height 11
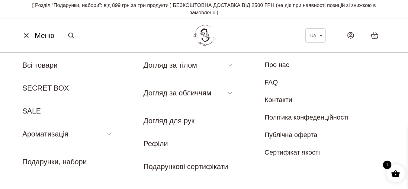
click at [207, 34] on img at bounding box center [204, 35] width 26 height 25
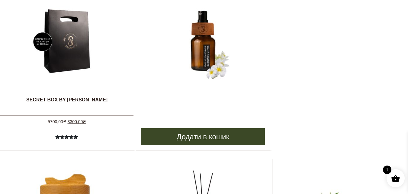
scroll to position [272, 0]
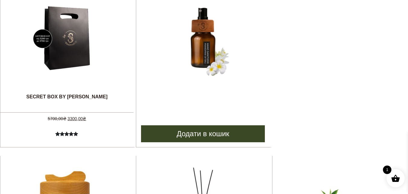
click at [197, 61] on img at bounding box center [203, 38] width 91 height 91
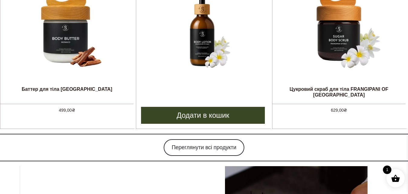
scroll to position [602, 0]
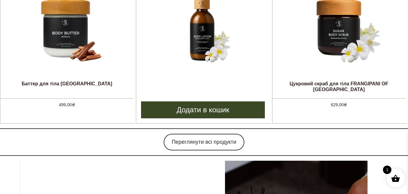
click at [226, 44] on img at bounding box center [203, 25] width 91 height 91
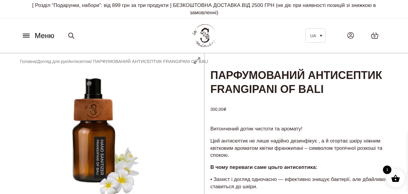
click at [214, 74] on h1 "ПАРФУМОВАНИЙ АНТИСЕПТИК FRANGIPANI OF BALI" at bounding box center [298, 75] width 189 height 44
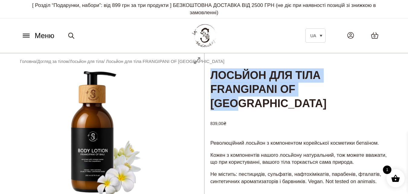
drag, startPoint x: 220, startPoint y: 79, endPoint x: 360, endPoint y: 89, distance: 140.5
click at [360, 89] on h1 "Лосьйон для тіла FRANGIPANI OF [GEOGRAPHIC_DATA]" at bounding box center [298, 82] width 189 height 58
